Goal: Task Accomplishment & Management: Manage account settings

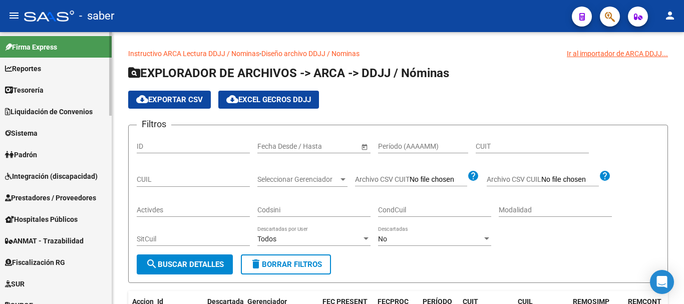
click at [60, 132] on link "Sistema" at bounding box center [56, 133] width 112 height 22
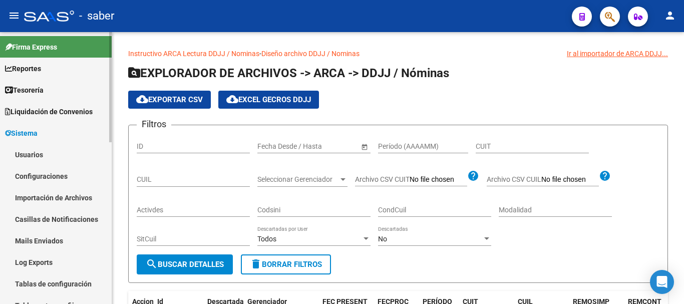
click at [48, 152] on link "Usuarios" at bounding box center [56, 155] width 112 height 22
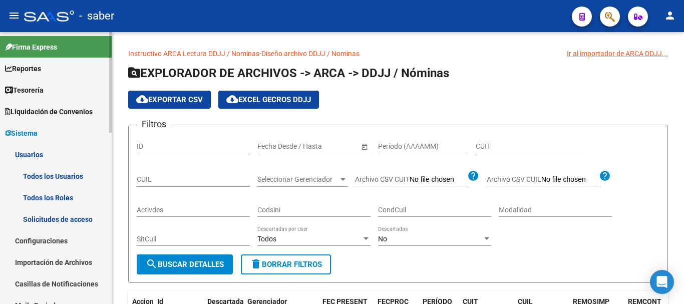
click at [64, 175] on link "Todos los Usuarios" at bounding box center [56, 176] width 112 height 22
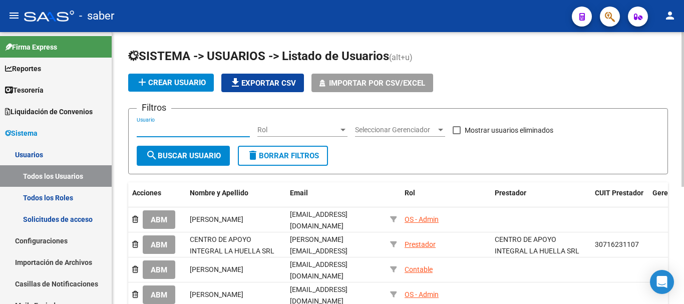
click at [159, 130] on input "Usuario" at bounding box center [193, 130] width 113 height 9
type input "[PERSON_NAME]"
click at [174, 157] on span "search Buscar Usuario" at bounding box center [183, 155] width 75 height 9
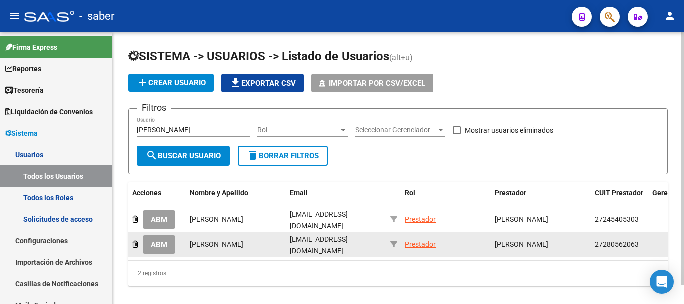
click at [162, 244] on span "ABM" at bounding box center [159, 244] width 17 height 9
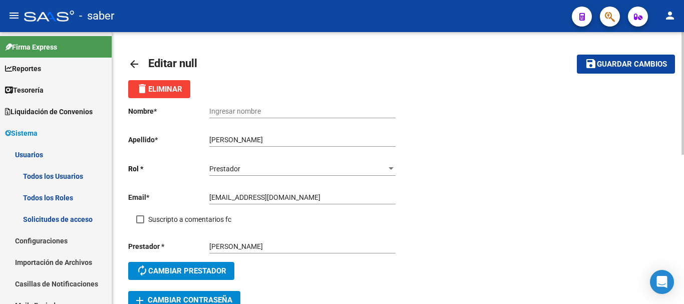
scroll to position [50, 0]
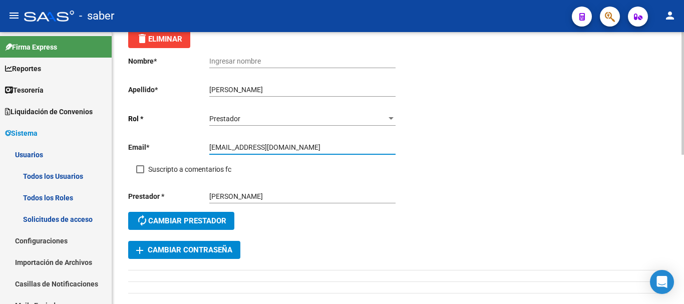
drag, startPoint x: 289, startPoint y: 148, endPoint x: 199, endPoint y: 148, distance: 90.7
click at [199, 148] on app-form-text-field "Email * [EMAIL_ADDRESS][DOMAIN_NAME] Ingresar email" at bounding box center [261, 147] width 267 height 8
type input "[EMAIL_ADDRESS][DOMAIN_NAME]"
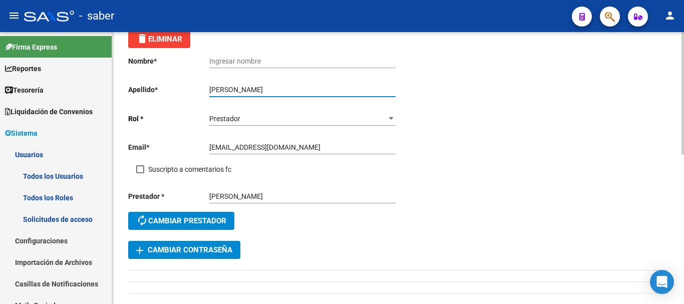
drag, startPoint x: 230, startPoint y: 89, endPoint x: 211, endPoint y: 88, distance: 19.0
click at [209, 87] on input "[PERSON_NAME]" at bounding box center [302, 90] width 186 height 9
type input "[PERSON_NAME]"
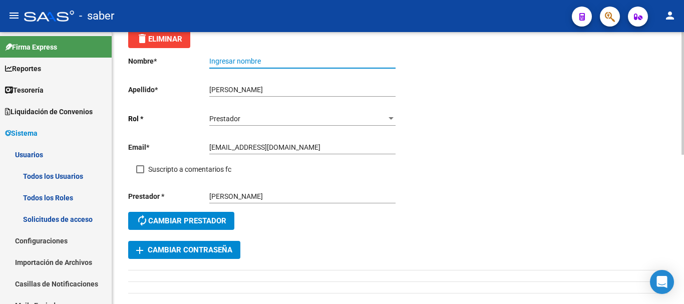
paste input "[PERSON_NAME]"
type input "[PERSON_NAME]"
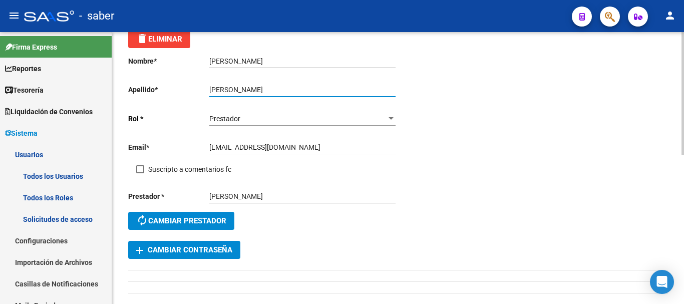
drag, startPoint x: 211, startPoint y: 89, endPoint x: 213, endPoint y: 121, distance: 31.7
click at [211, 93] on input "[PERSON_NAME]" at bounding box center [302, 90] width 186 height 9
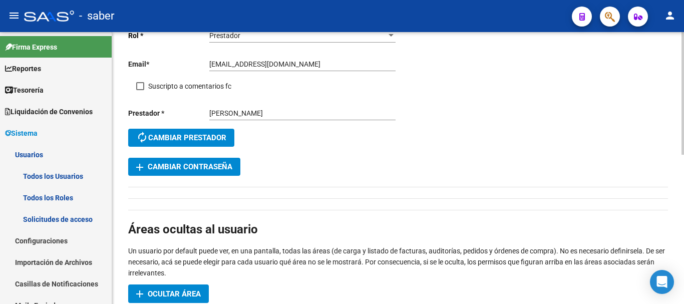
scroll to position [150, 0]
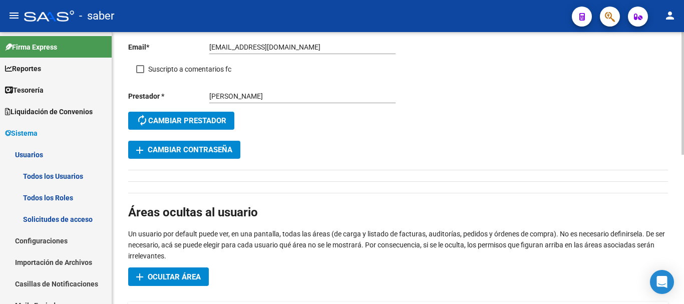
type input "[PERSON_NAME]"
click at [183, 152] on span "add Cambiar Contraseña" at bounding box center [184, 149] width 96 height 9
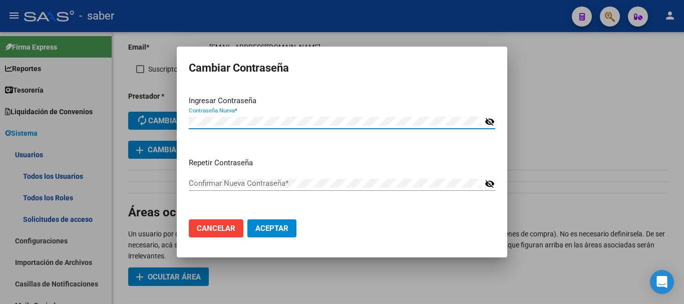
click at [199, 177] on div "Confirmar Nueva Contraseña *" at bounding box center [335, 183] width 293 height 15
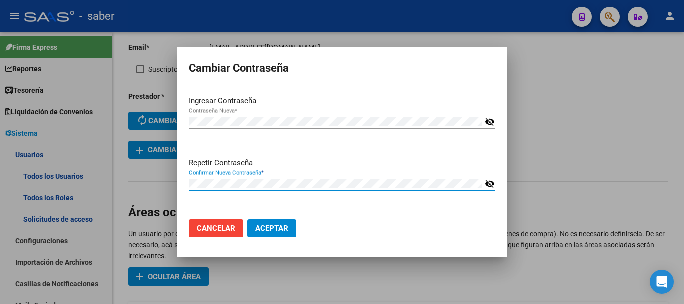
click at [486, 182] on mat-icon "visibility_off" at bounding box center [490, 184] width 10 height 12
click at [489, 124] on mat-icon "visibility_off" at bounding box center [490, 122] width 10 height 12
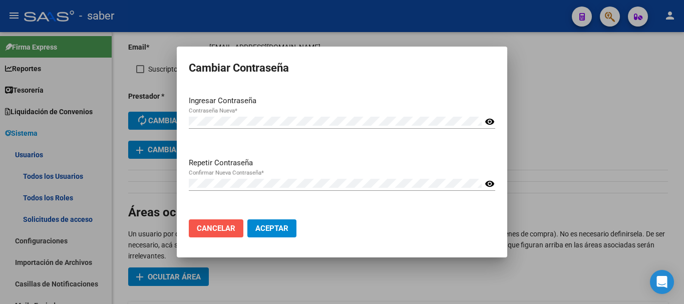
click at [224, 233] on span "Cancelar" at bounding box center [216, 228] width 39 height 9
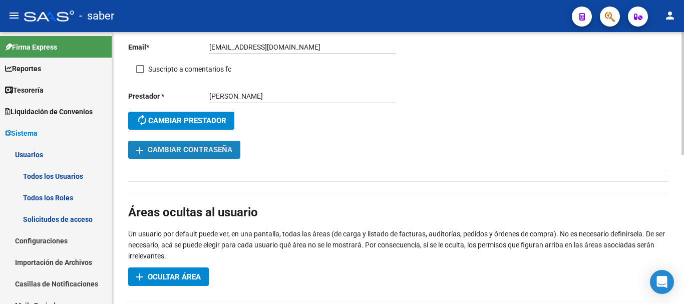
click at [196, 146] on span "add Cambiar Contraseña" at bounding box center [184, 149] width 96 height 9
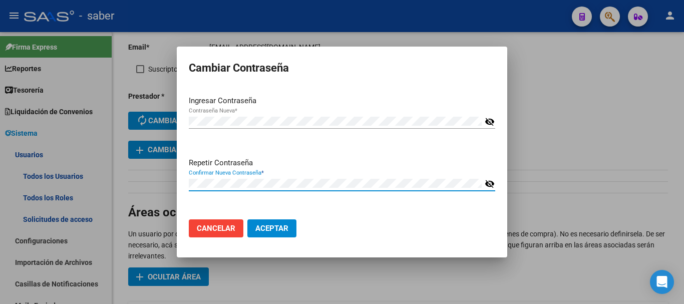
click at [138, 178] on div "Cambiar Contraseña Ingresar Contraseña Contraseña Nueva * visibility_off Repeti…" at bounding box center [342, 152] width 684 height 304
click at [487, 122] on mat-icon "visibility_off" at bounding box center [490, 122] width 10 height 12
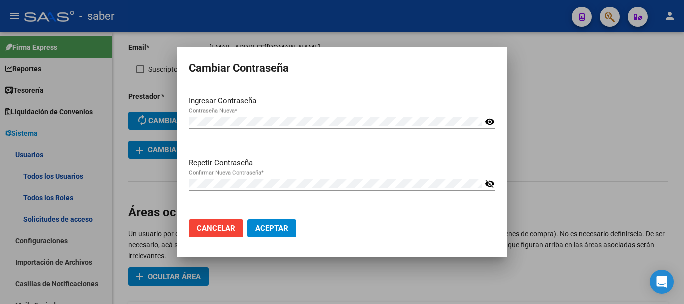
click at [488, 185] on mat-icon "visibility_off" at bounding box center [490, 184] width 10 height 12
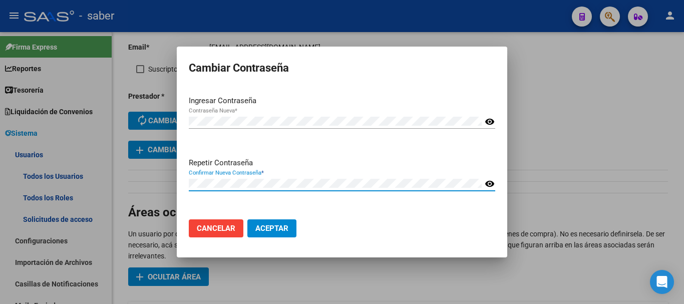
click at [278, 229] on span "Aceptar" at bounding box center [271, 228] width 33 height 9
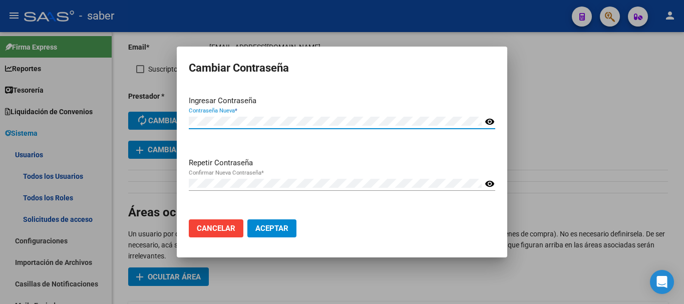
click at [169, 123] on div "Cambiar Contraseña Ingresar Contraseña Contraseña Nueva * visibility Repetir Co…" at bounding box center [342, 152] width 684 height 304
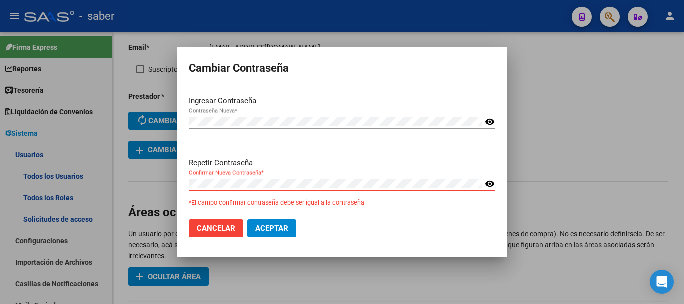
click at [148, 183] on div "Cambiar Contraseña Ingresar Contraseña Contraseña Nueva * visibility Repetir Co…" at bounding box center [342, 152] width 684 height 304
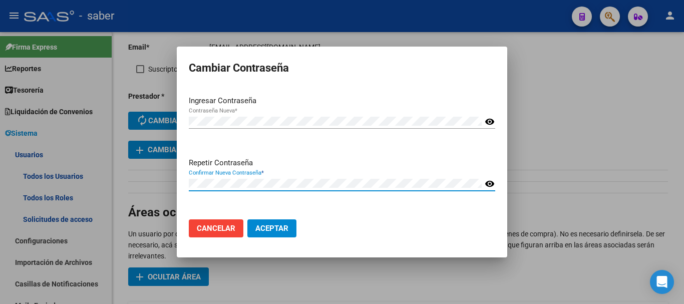
click at [276, 225] on span "Aceptar" at bounding box center [271, 228] width 33 height 9
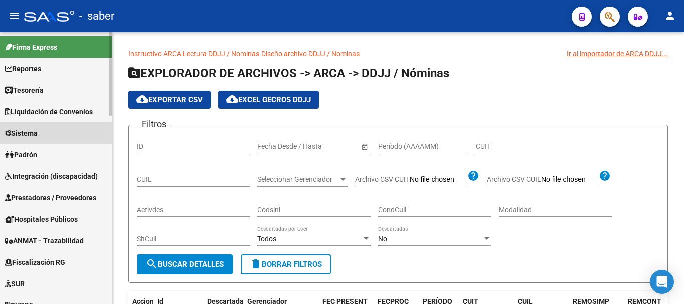
click at [59, 124] on link "Sistema" at bounding box center [56, 133] width 112 height 22
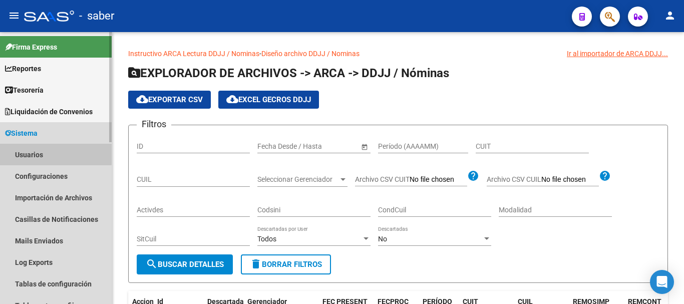
click at [42, 150] on link "Usuarios" at bounding box center [56, 155] width 112 height 22
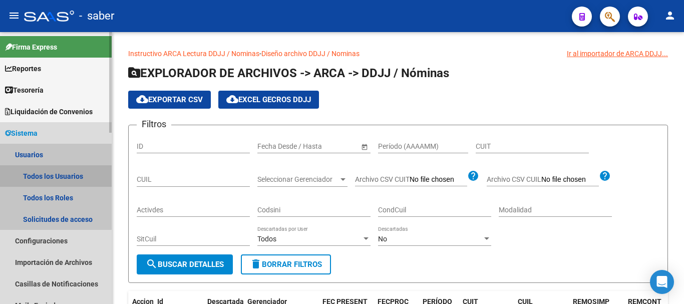
click at [55, 174] on link "Todos los Usuarios" at bounding box center [56, 176] width 112 height 22
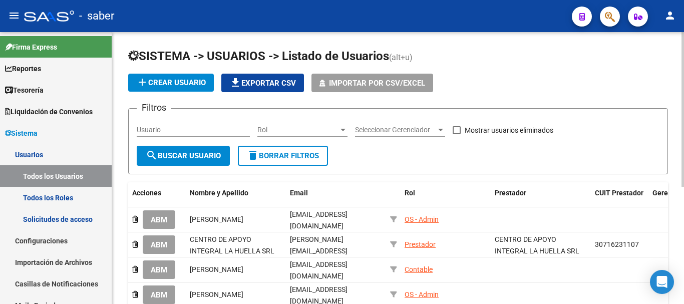
click at [191, 130] on input "Usuario" at bounding box center [193, 130] width 113 height 9
type input "[PERSON_NAME]"
click at [208, 157] on span "search Buscar Usuario" at bounding box center [183, 155] width 75 height 9
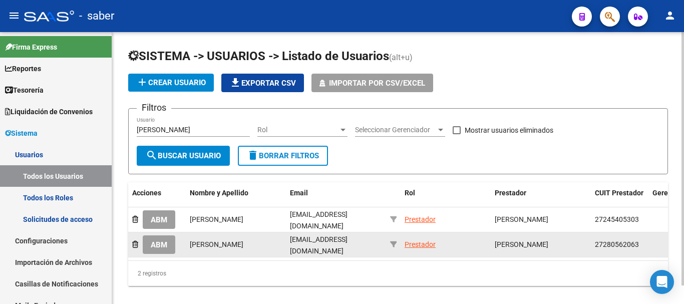
click at [152, 246] on span "ABM" at bounding box center [159, 244] width 17 height 9
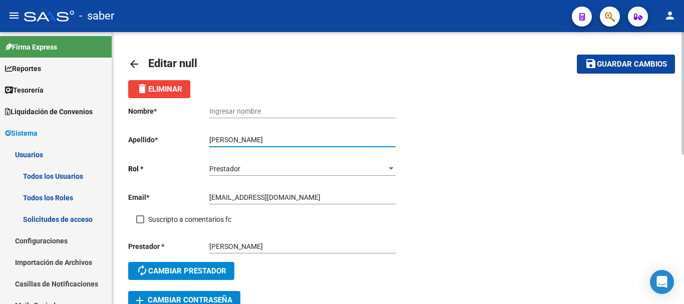
drag, startPoint x: 233, startPoint y: 139, endPoint x: 204, endPoint y: 138, distance: 29.1
click at [204, 138] on app-form-text-field "Apellido * Lorena Gonzalez Ingresar apellido" at bounding box center [261, 140] width 267 height 8
type input "[PERSON_NAME]"
click at [233, 107] on input "Ingresar nombre" at bounding box center [302, 111] width 186 height 9
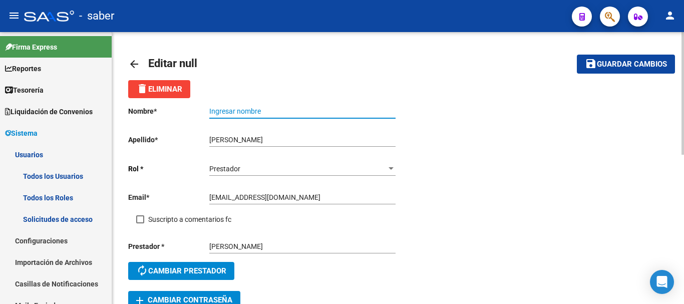
paste input "[PERSON_NAME]"
type input "[PERSON_NAME]"
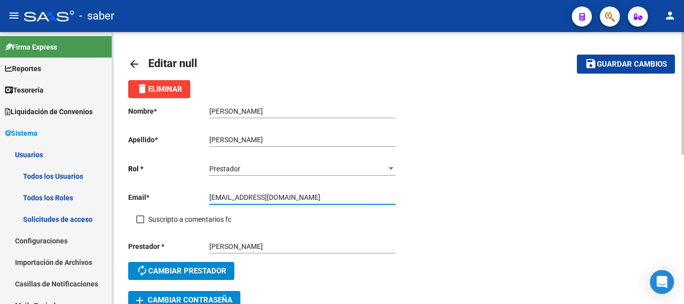
drag, startPoint x: 236, startPoint y: 197, endPoint x: 231, endPoint y: 196, distance: 5.0
click at [231, 196] on input "[EMAIL_ADDRESS][DOMAIN_NAME]" at bounding box center [302, 197] width 186 height 9
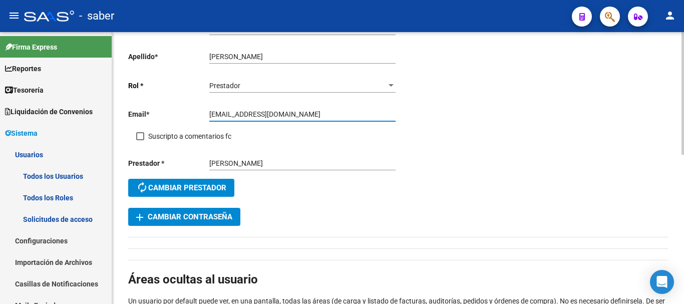
scroll to position [100, 0]
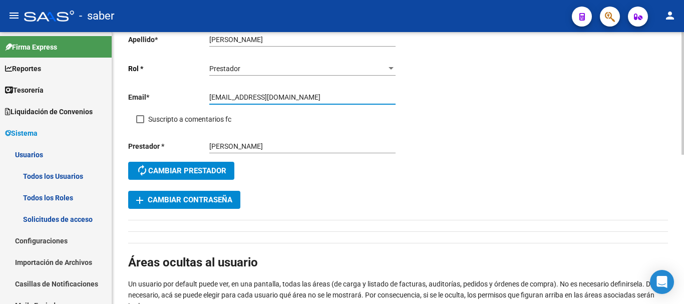
type input "[EMAIL_ADDRESS][DOMAIN_NAME]"
click at [191, 200] on span "add Cambiar Contraseña" at bounding box center [184, 199] width 96 height 9
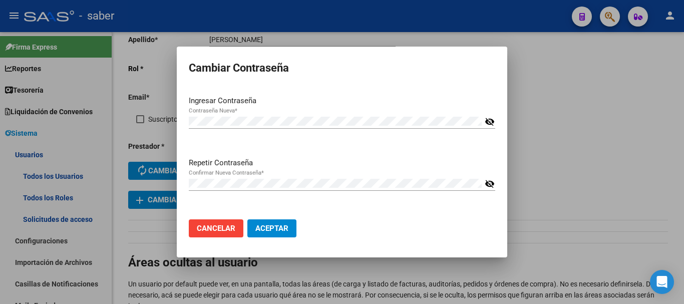
click at [494, 119] on div "Contraseña Nueva * visibility_off" at bounding box center [342, 126] width 307 height 25
click at [491, 120] on mat-icon "visibility_off" at bounding box center [490, 122] width 10 height 12
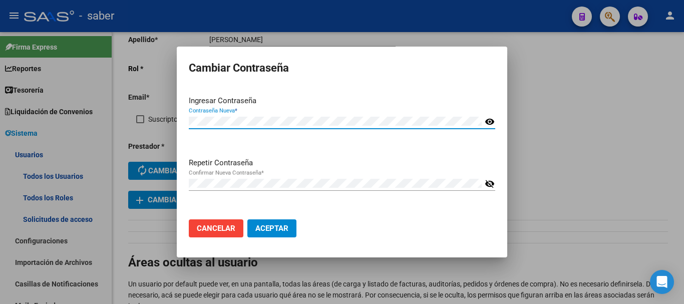
click at [490, 184] on mat-icon "visibility_off" at bounding box center [490, 184] width 10 height 12
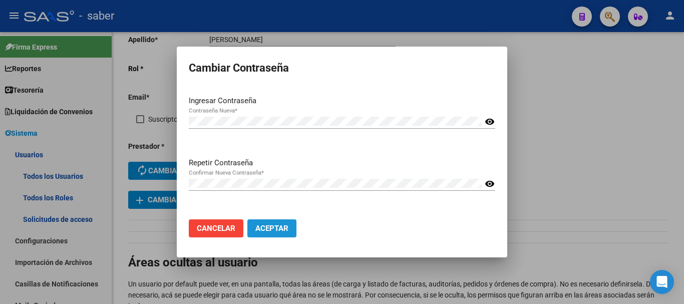
click at [273, 226] on span "Aceptar" at bounding box center [271, 228] width 33 height 9
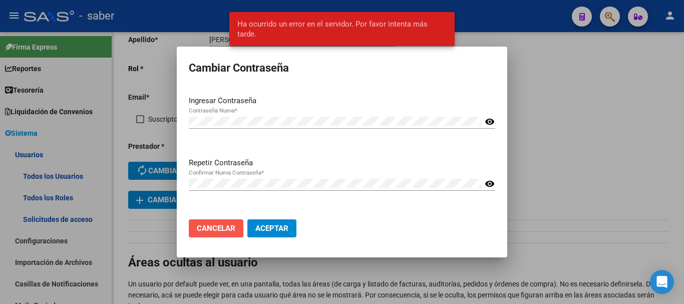
click at [222, 221] on button "Cancelar" at bounding box center [216, 228] width 55 height 18
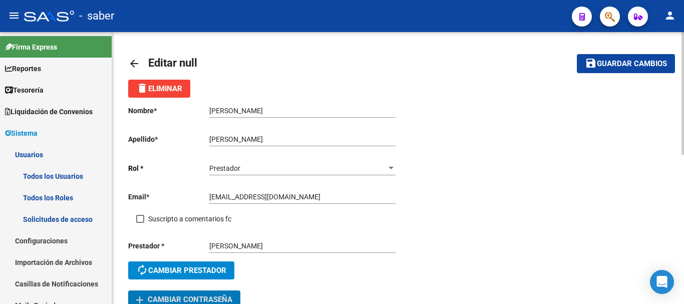
scroll to position [0, 0]
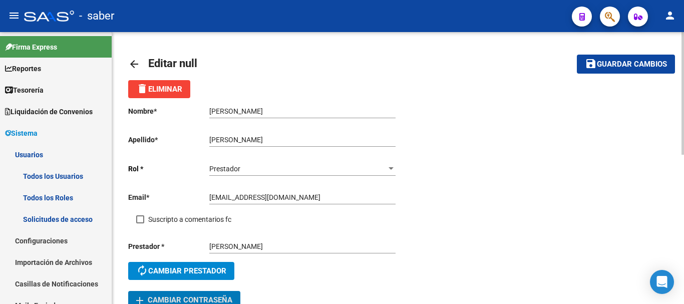
click at [618, 63] on span "Guardar cambios" at bounding box center [632, 64] width 70 height 9
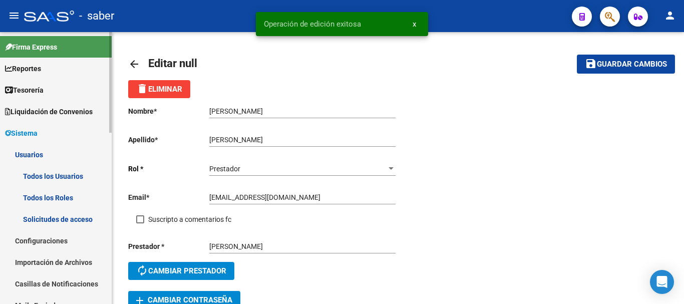
click at [33, 135] on span "Sistema" at bounding box center [21, 133] width 33 height 11
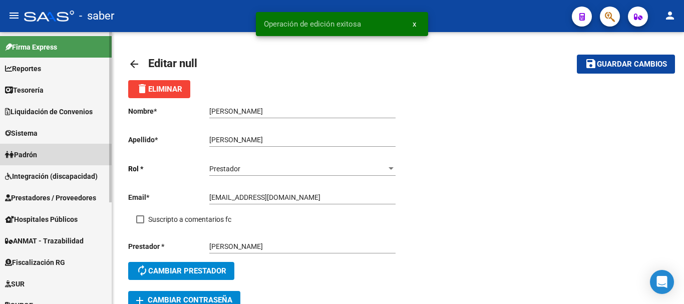
click at [33, 150] on span "Padrón" at bounding box center [21, 154] width 32 height 11
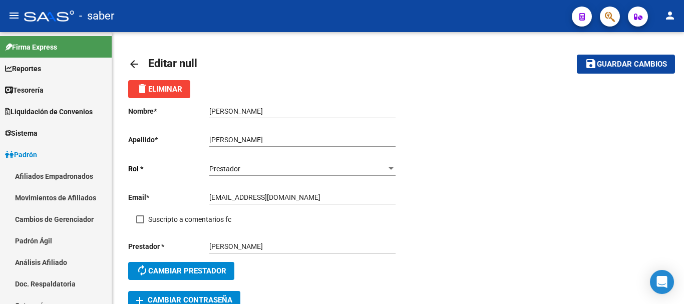
click at [43, 15] on div at bounding box center [49, 16] width 50 height 11
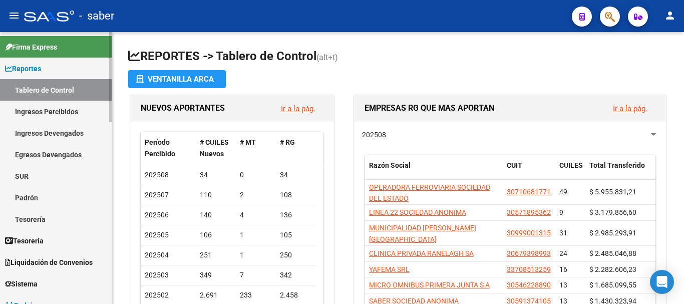
click at [24, 90] on link "Tablero de Control" at bounding box center [56, 90] width 112 height 22
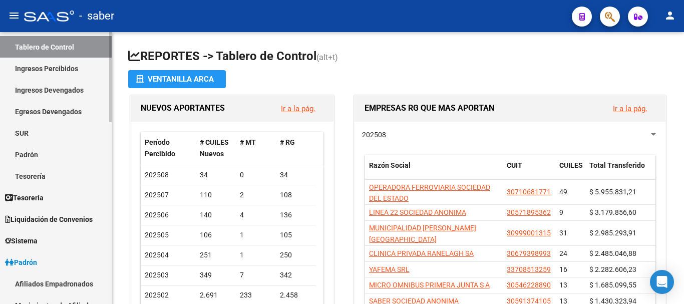
scroll to position [100, 0]
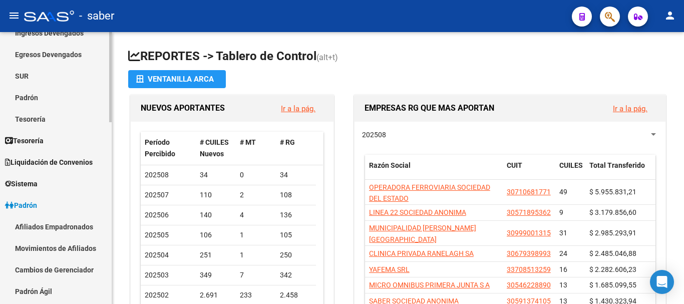
click at [30, 184] on span "Sistema" at bounding box center [21, 183] width 33 height 11
click at [41, 203] on link "Usuarios" at bounding box center [56, 205] width 112 height 22
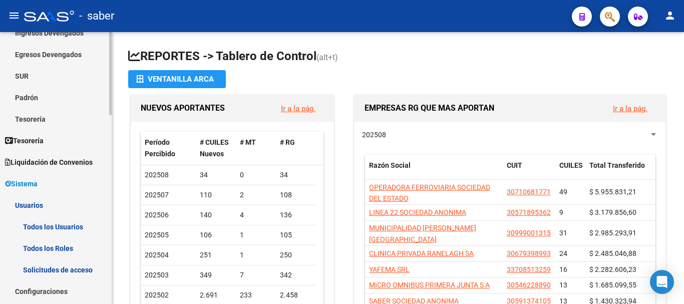
click at [68, 227] on link "Todos los Usuarios" at bounding box center [56, 227] width 112 height 22
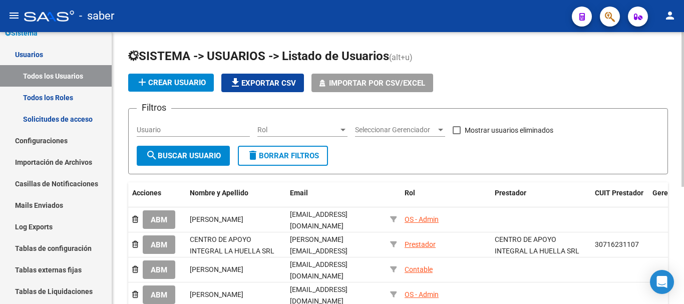
click at [178, 133] on input "Usuario" at bounding box center [193, 130] width 113 height 9
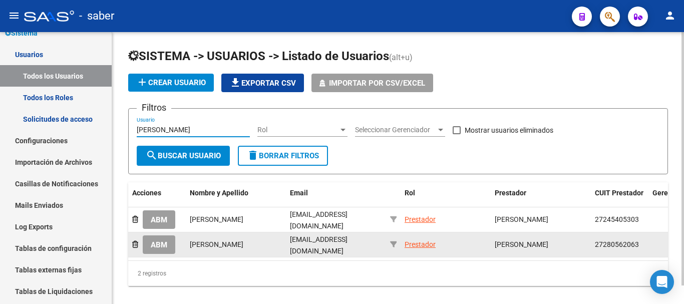
type input "[PERSON_NAME]"
click at [165, 240] on span "ABM" at bounding box center [159, 244] width 17 height 9
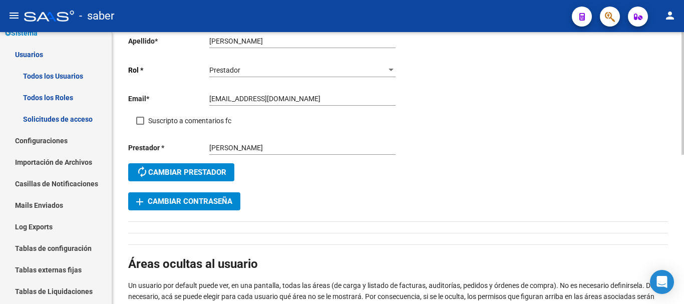
scroll to position [100, 0]
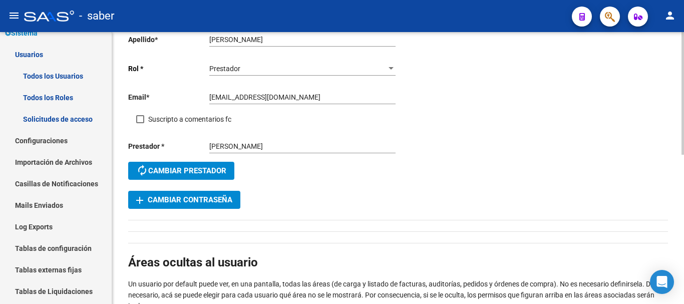
click at [213, 205] on button "add Cambiar Contraseña" at bounding box center [184, 200] width 112 height 18
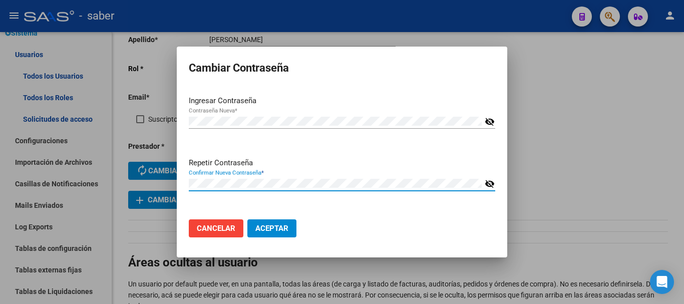
click at [485, 124] on mat-icon "visibility_off" at bounding box center [490, 122] width 10 height 12
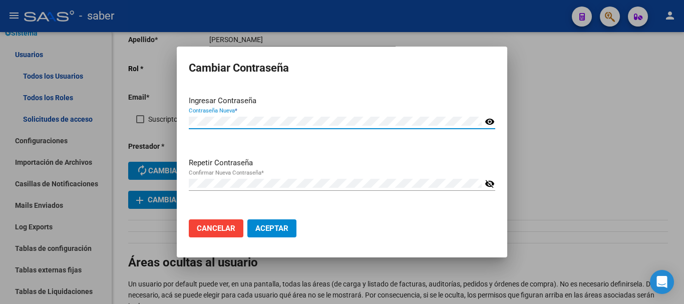
click at [492, 186] on mat-icon "visibility_off" at bounding box center [490, 184] width 10 height 12
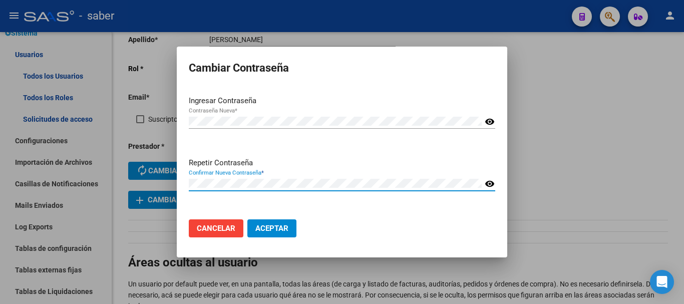
click at [274, 229] on span "Aceptar" at bounding box center [271, 228] width 33 height 9
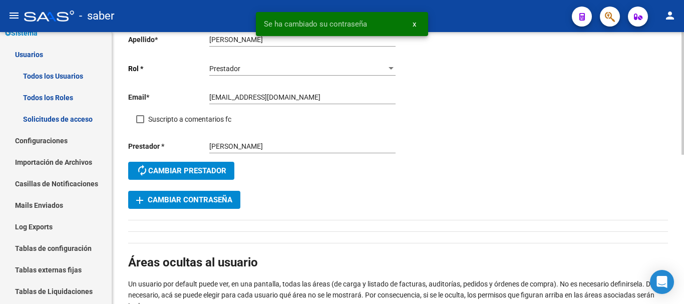
click at [651, 215] on div "Nombre * Lorena Ingresar nombre Apellido * Gonzalez Ingresar apellido Rol * Pre…" at bounding box center [398, 254] width 540 height 512
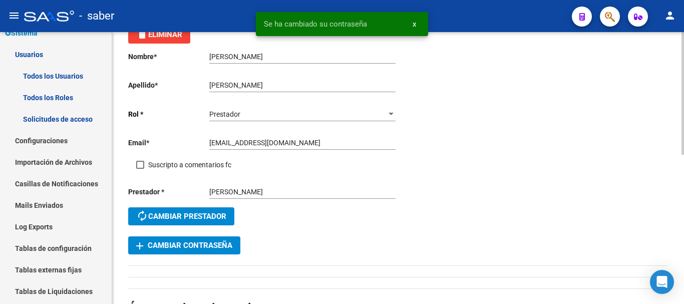
scroll to position [0, 0]
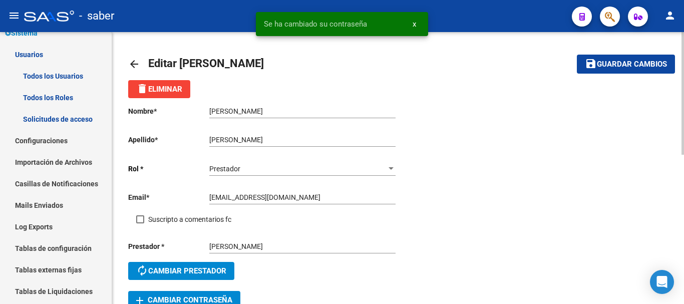
click at [633, 66] on span "Guardar cambios" at bounding box center [632, 64] width 70 height 9
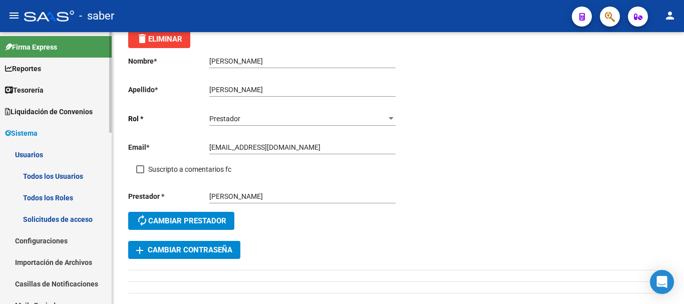
click at [34, 156] on link "Usuarios" at bounding box center [56, 155] width 112 height 22
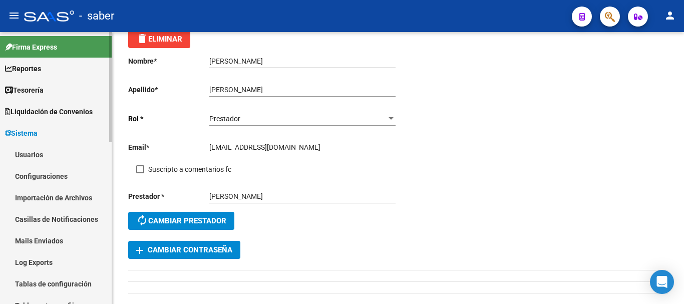
click at [24, 150] on link "Usuarios" at bounding box center [56, 155] width 112 height 22
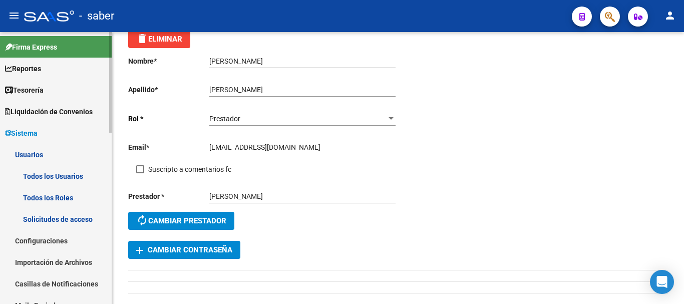
click at [57, 174] on link "Todos los Usuarios" at bounding box center [56, 176] width 112 height 22
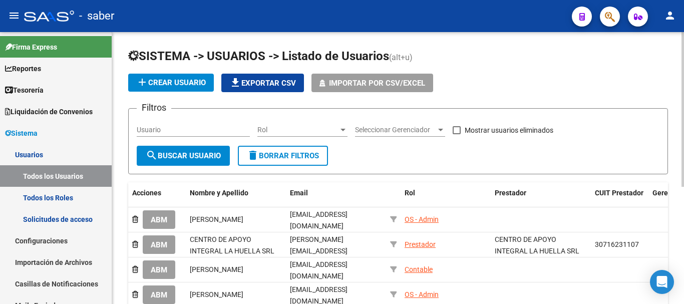
click at [171, 129] on input "Usuario" at bounding box center [193, 130] width 113 height 9
type input "manueli"
click at [218, 156] on span "search Buscar Usuario" at bounding box center [183, 155] width 75 height 9
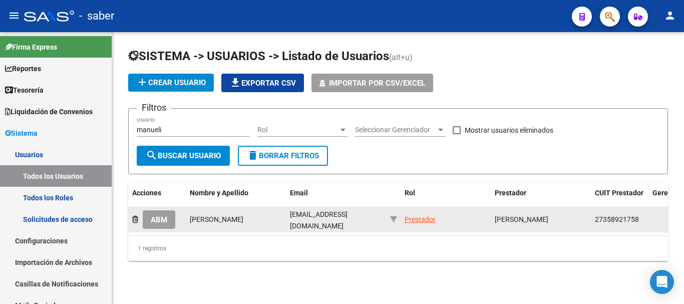
click at [158, 219] on span "ABM" at bounding box center [159, 219] width 17 height 9
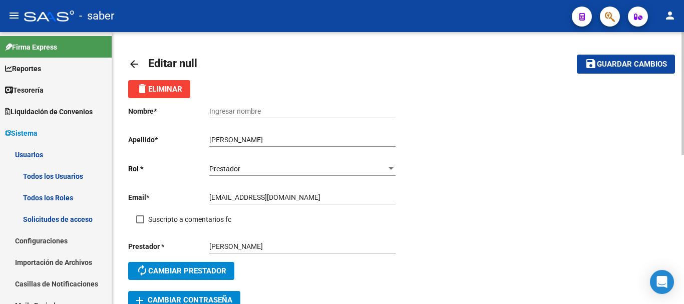
click at [239, 195] on input "ivanasmaueli@gmail.com" at bounding box center [302, 197] width 186 height 9
type input "ivanasmanueli@gmail.com"
drag, startPoint x: 228, startPoint y: 138, endPoint x: 216, endPoint y: 141, distance: 12.9
click at [204, 138] on app-form-text-field "Apellido * Ivana Manueli Ingresar apellido" at bounding box center [261, 140] width 267 height 8
type input "Manueli"
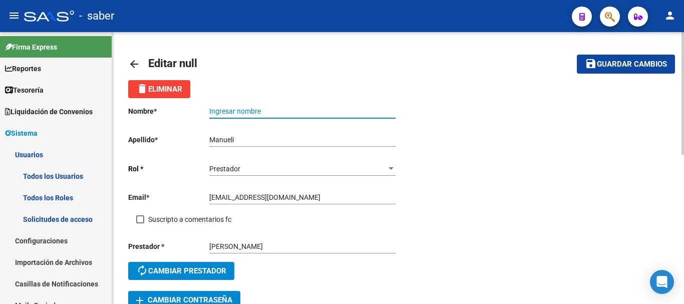
paste input "Ivana"
type input "Ivana"
click at [466, 155] on div "Nombre * Ivana Ingresar nombre Apellido * Manueli Ingresar apellido Rol * Prest…" at bounding box center [398, 203] width 540 height 211
click at [634, 63] on span "Guardar cambios" at bounding box center [632, 64] width 70 height 9
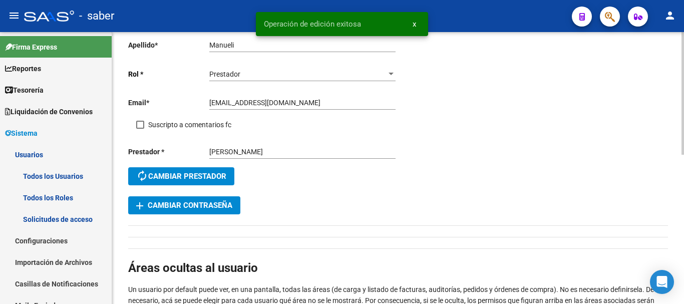
scroll to position [100, 0]
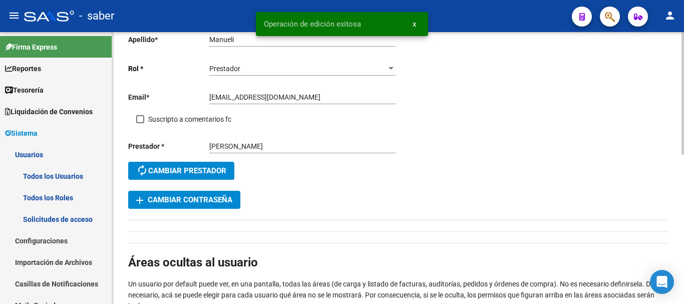
click at [208, 202] on span "add Cambiar Contraseña" at bounding box center [184, 199] width 96 height 9
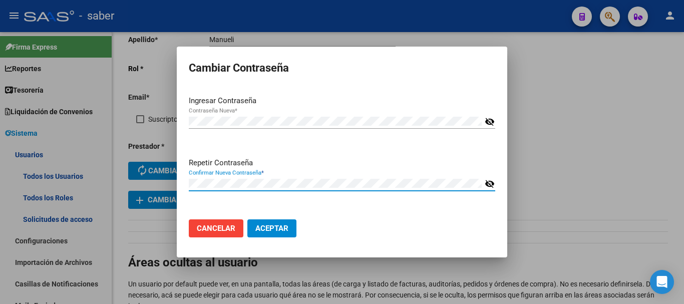
click at [487, 120] on mat-icon "visibility_off" at bounding box center [490, 122] width 10 height 12
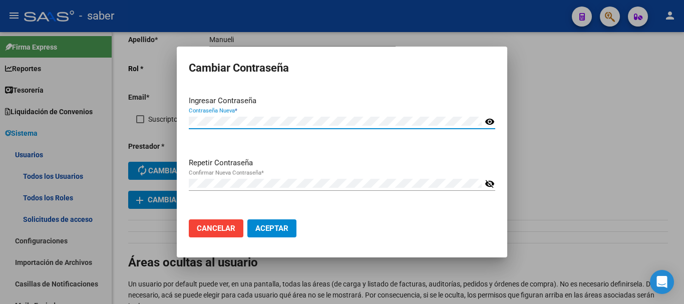
click at [493, 183] on mat-icon "visibility_off" at bounding box center [490, 184] width 10 height 12
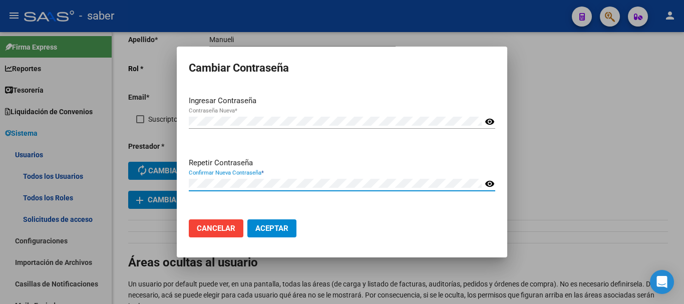
click at [274, 227] on span "Aceptar" at bounding box center [271, 228] width 33 height 9
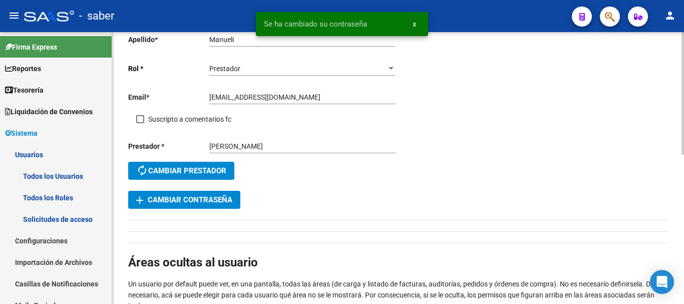
click at [673, 79] on div "arrow_back Editar null save Guardar cambios delete Eliminar Nombre * Ivana Ingr…" at bounding box center [398, 233] width 572 height 603
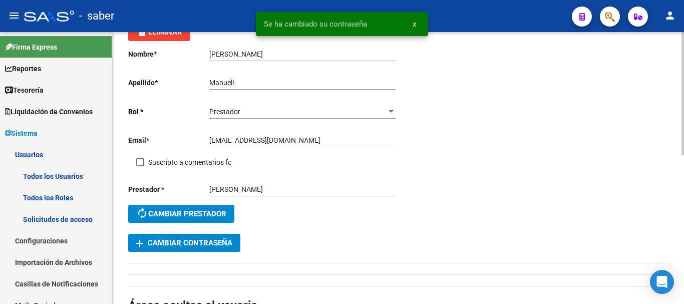
scroll to position [0, 0]
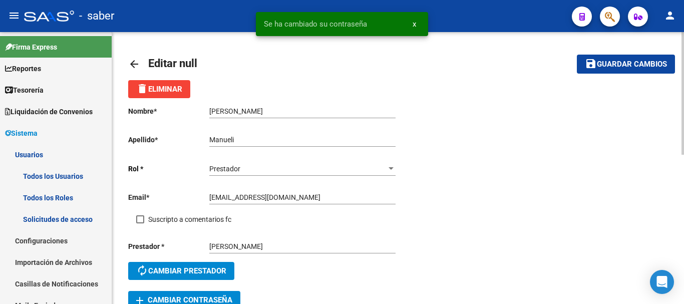
click at [624, 61] on span "Guardar cambios" at bounding box center [632, 64] width 70 height 9
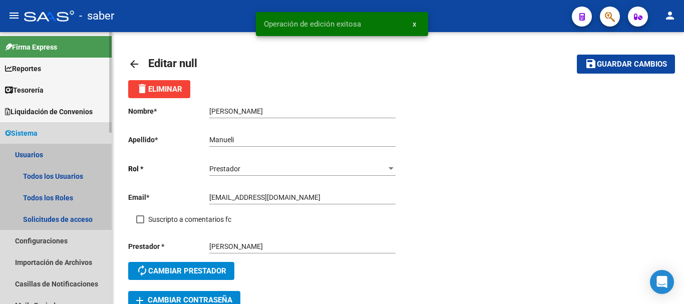
click at [25, 157] on link "Usuarios" at bounding box center [56, 155] width 112 height 22
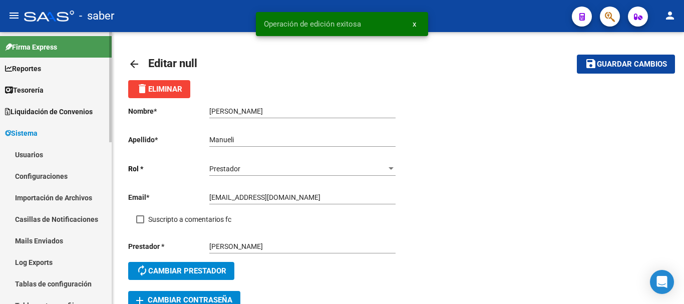
click at [35, 135] on span "Sistema" at bounding box center [21, 133] width 33 height 11
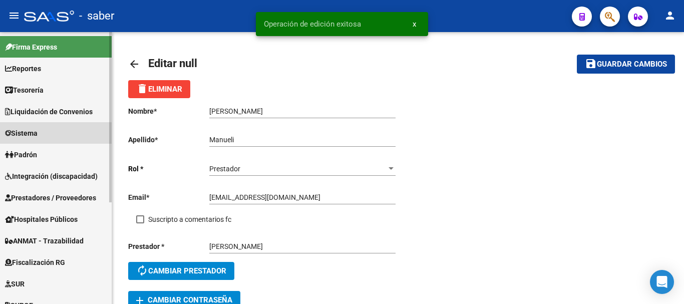
click at [35, 135] on span "Sistema" at bounding box center [21, 133] width 33 height 11
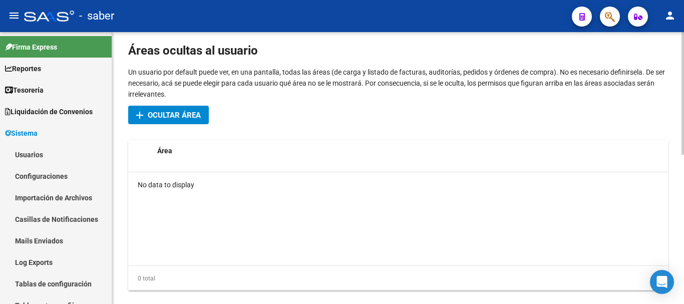
scroll to position [331, 0]
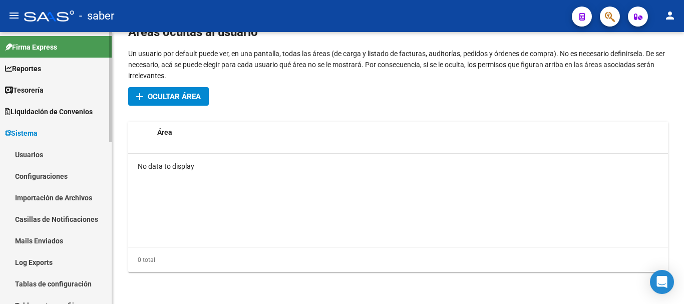
click at [23, 151] on link "Usuarios" at bounding box center [56, 155] width 112 height 22
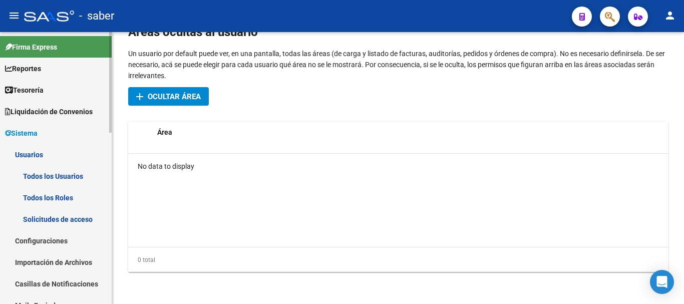
click at [68, 174] on link "Todos los Usuarios" at bounding box center [56, 176] width 112 height 22
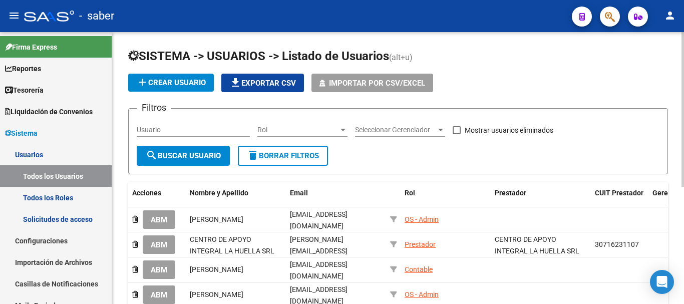
click at [333, 132] on span "Rol" at bounding box center [297, 130] width 81 height 9
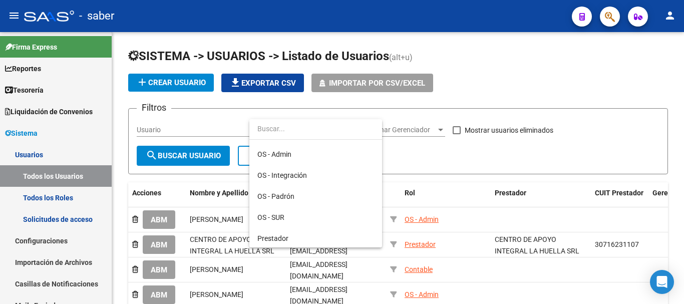
scroll to position [82, 0]
click at [305, 233] on span "Prestador" at bounding box center [315, 236] width 117 height 21
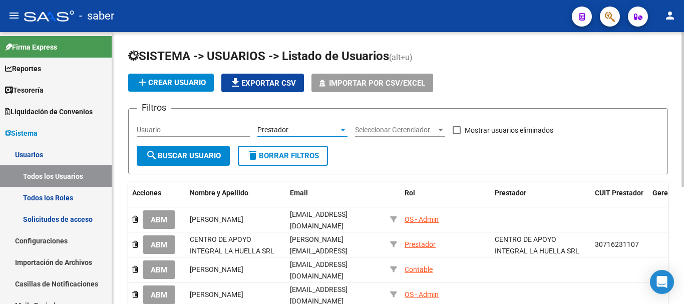
click at [180, 157] on span "search Buscar Usuario" at bounding box center [183, 155] width 75 height 9
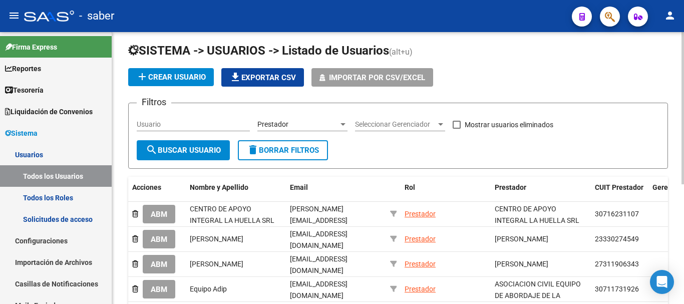
scroll to position [0, 0]
